Goal: Task Accomplishment & Management: Manage account settings

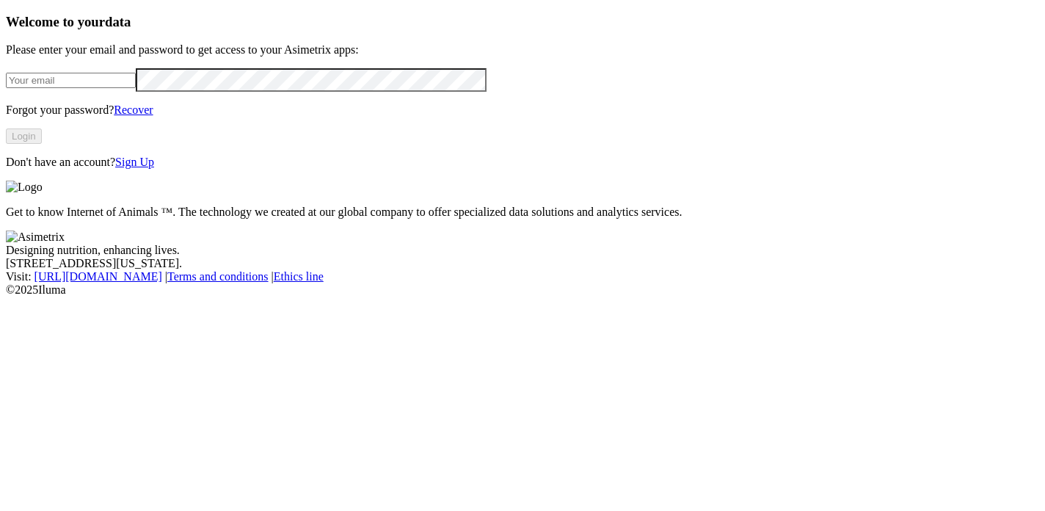
type input "[EMAIL_ADDRESS][DOMAIN_NAME]"
drag, startPoint x: 275, startPoint y: 121, endPoint x: -5, endPoint y: 134, distance: 280.6
click at [0, 134] on html "Welcome to your data Please enter your email and password to get access to your…" at bounding box center [522, 151] width 1045 height 302
drag, startPoint x: 285, startPoint y: 112, endPoint x: 40, endPoint y: 103, distance: 245.2
click at [40, 88] on input "[EMAIL_ADDRESS][DOMAIN_NAME]" at bounding box center [71, 80] width 130 height 15
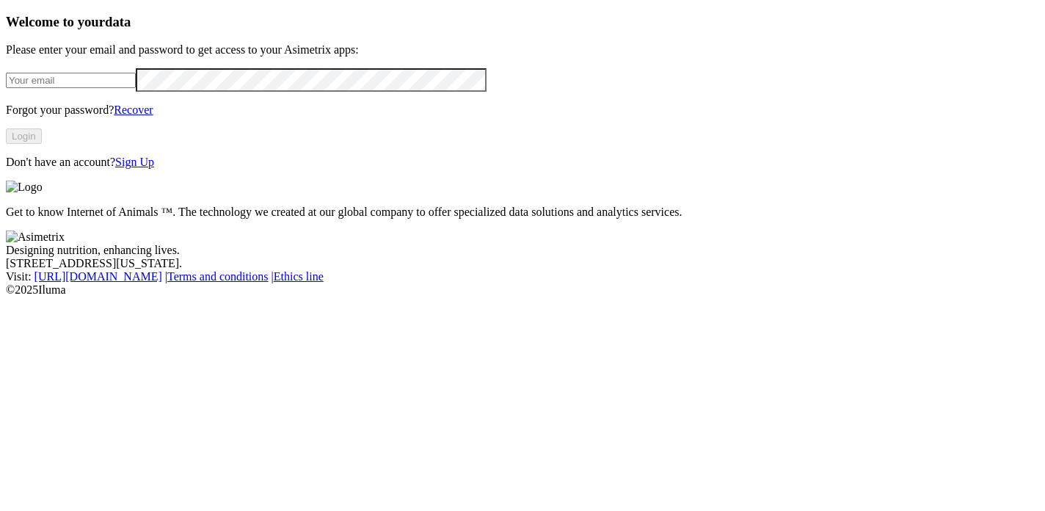
paste input "[PERSON_NAME][EMAIL_ADDRESS][PERSON_NAME][DOMAIN_NAME]"
type input "[PERSON_NAME][EMAIL_ADDRESS][PERSON_NAME][DOMAIN_NAME]"
click at [42, 144] on button "Login" at bounding box center [24, 135] width 36 height 15
